Goal: Task Accomplishment & Management: Manage account settings

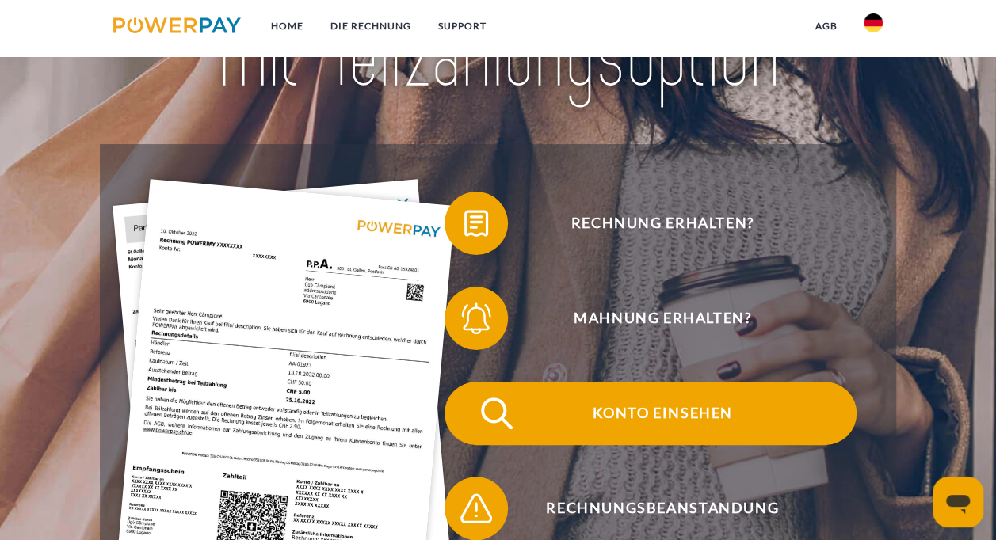
scroll to position [238, 0]
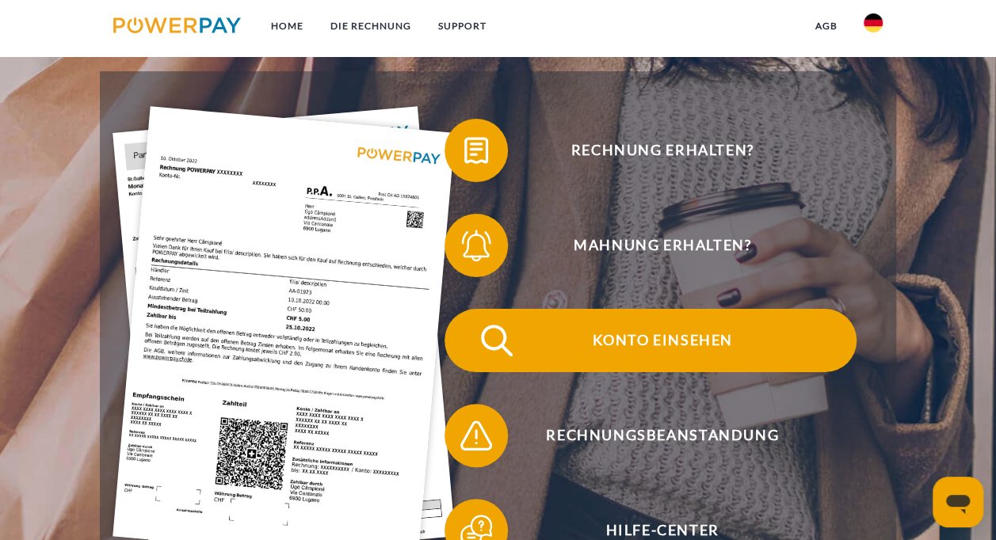
click at [679, 339] on span "Konto einsehen" at bounding box center [662, 340] width 388 height 63
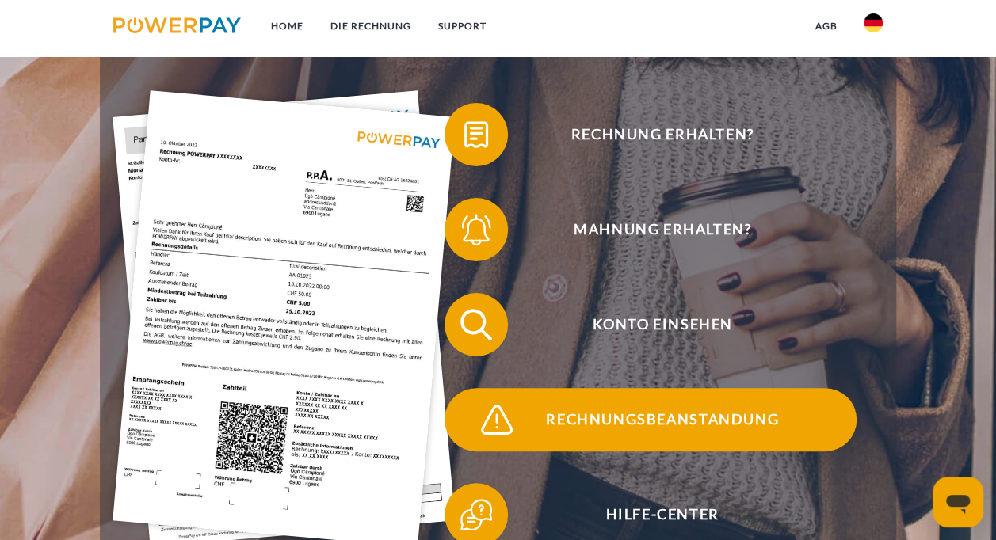
scroll to position [158, 0]
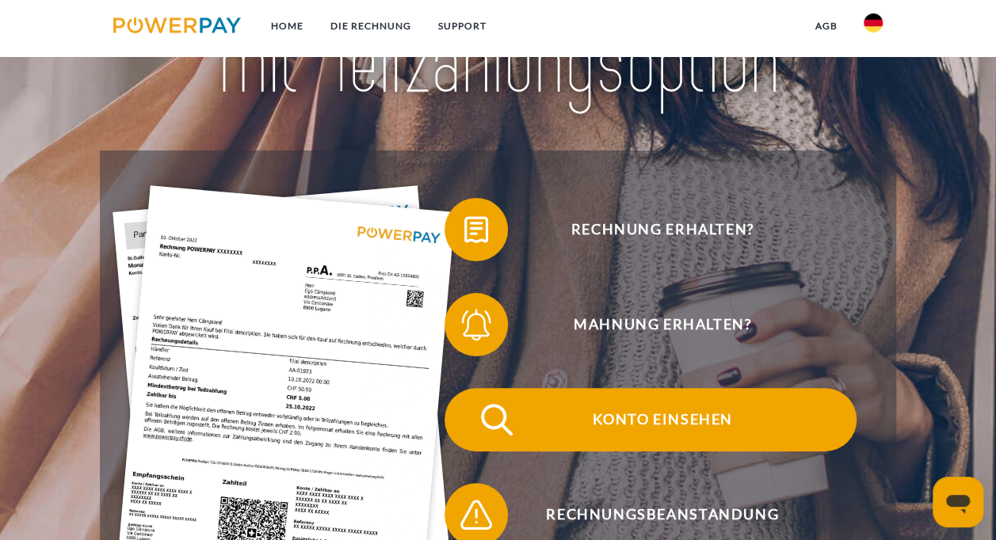
click at [674, 409] on span "Konto einsehen" at bounding box center [662, 419] width 388 height 63
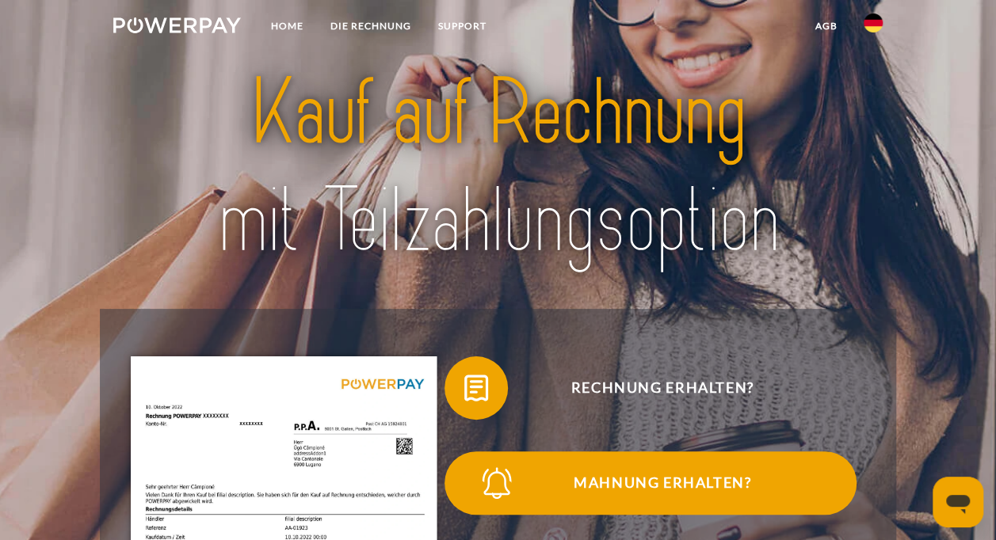
scroll to position [158, 0]
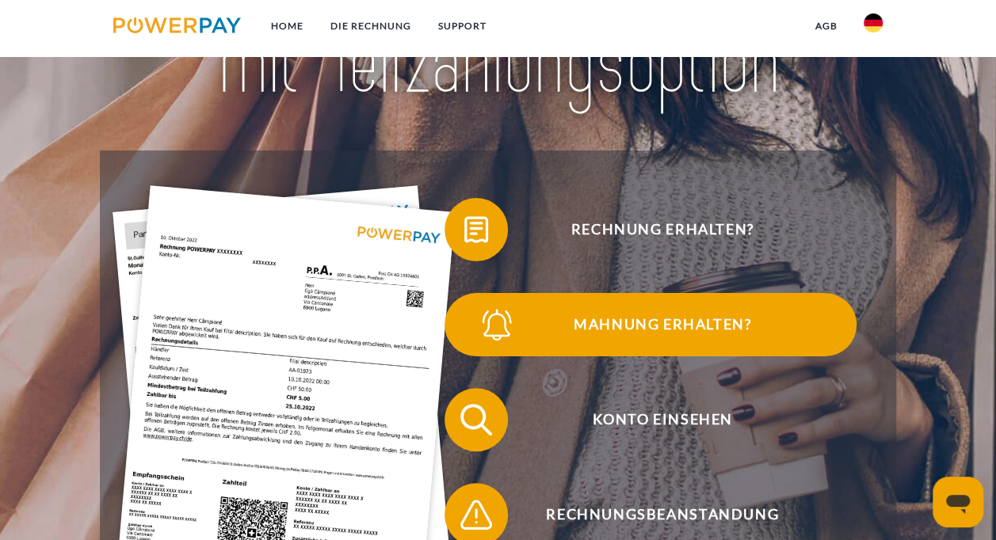
click at [695, 315] on span "Mahnung erhalten?" at bounding box center [662, 324] width 388 height 63
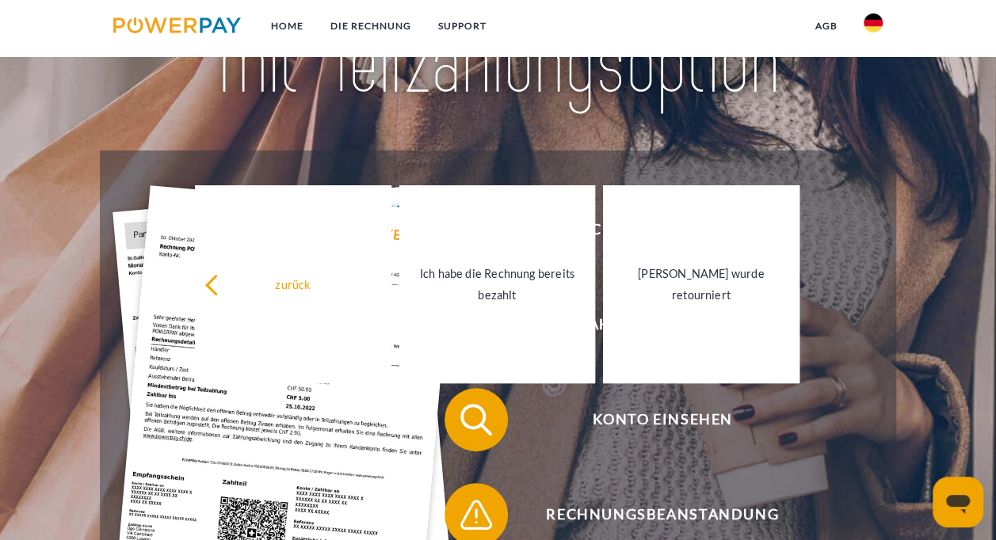
click at [958, 239] on header "Home DIE RECHNUNG SUPPORT" at bounding box center [498, 366] width 996 height 1049
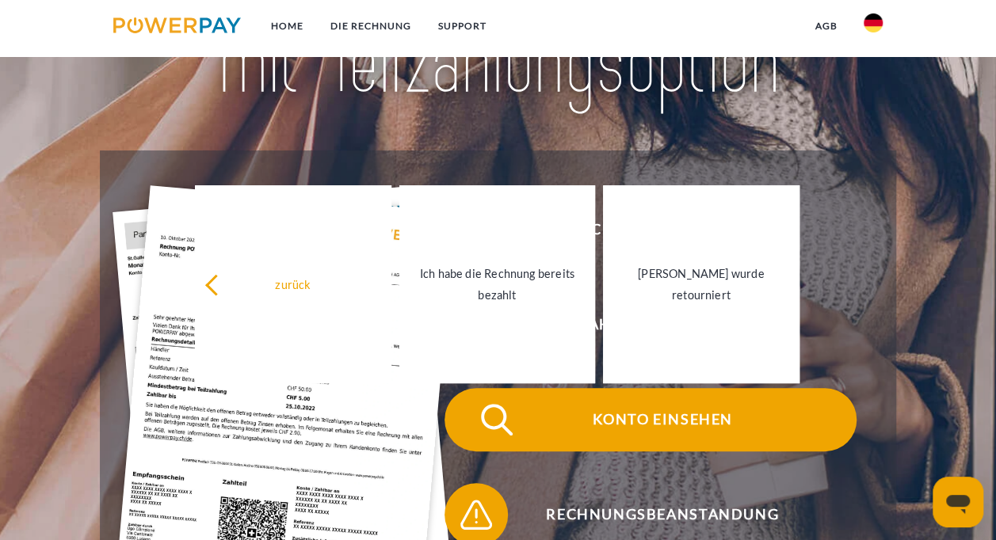
click at [654, 422] on span "Konto einsehen" at bounding box center [662, 419] width 388 height 63
click at [674, 432] on span "Konto einsehen" at bounding box center [662, 419] width 388 height 63
